Goal: Browse casually

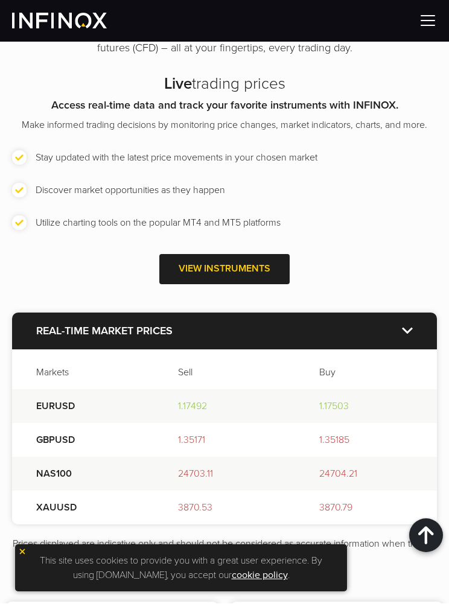
scroll to position [1752, 0]
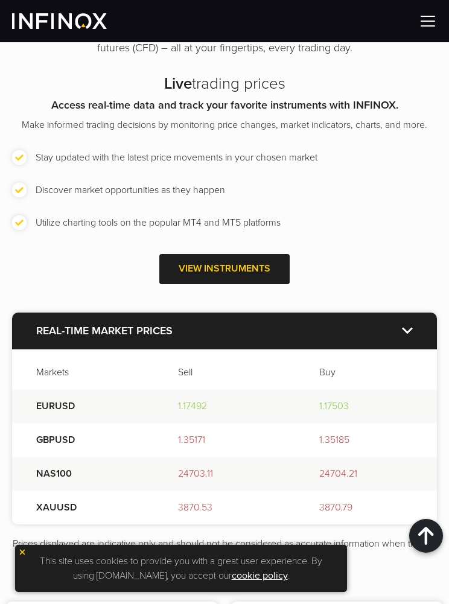
click at [225, 269] on span at bounding box center [225, 269] width 0 height 0
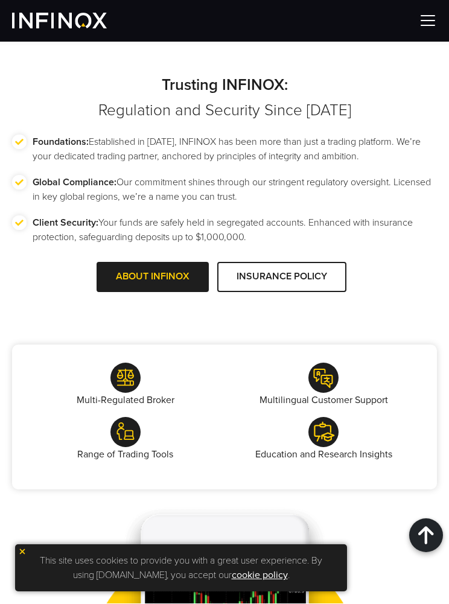
scroll to position [2513, 0]
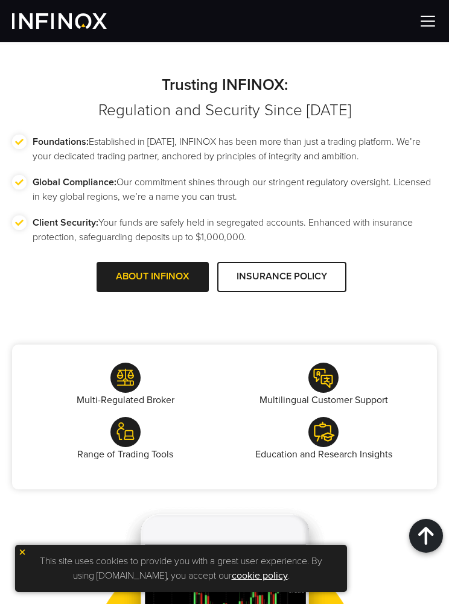
click at [153, 277] on span at bounding box center [153, 277] width 0 height 0
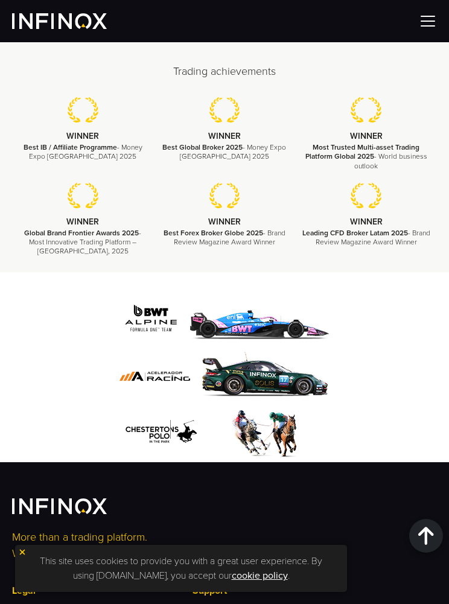
scroll to position [5098, 0]
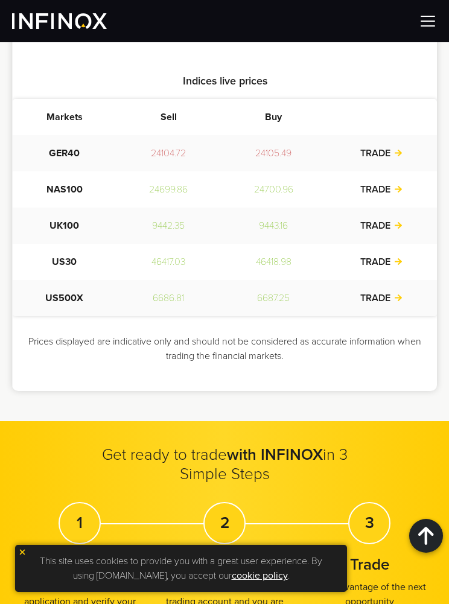
scroll to position [822, 0]
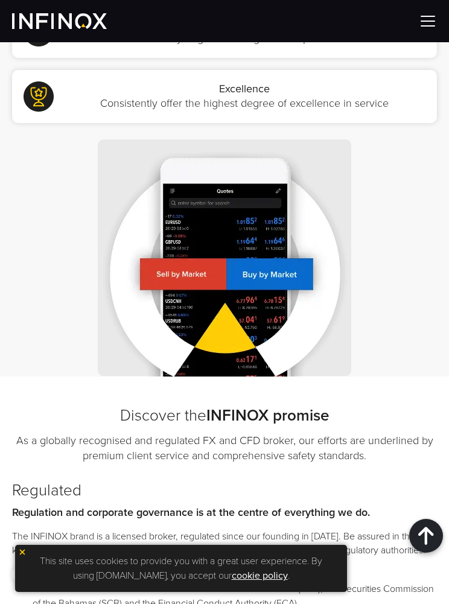
scroll to position [1135, 0]
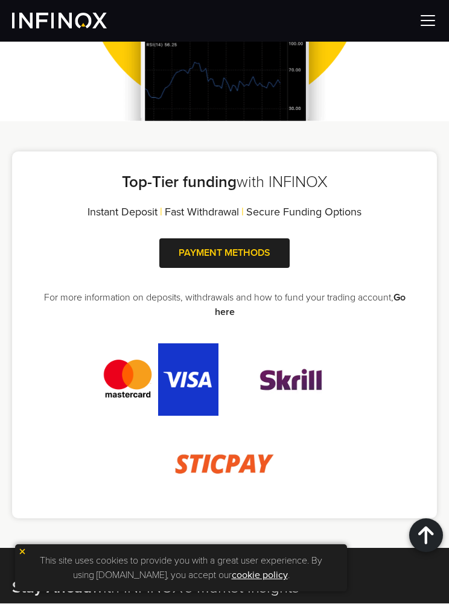
scroll to position [3214, 0]
